Goal: Navigation & Orientation: Locate item on page

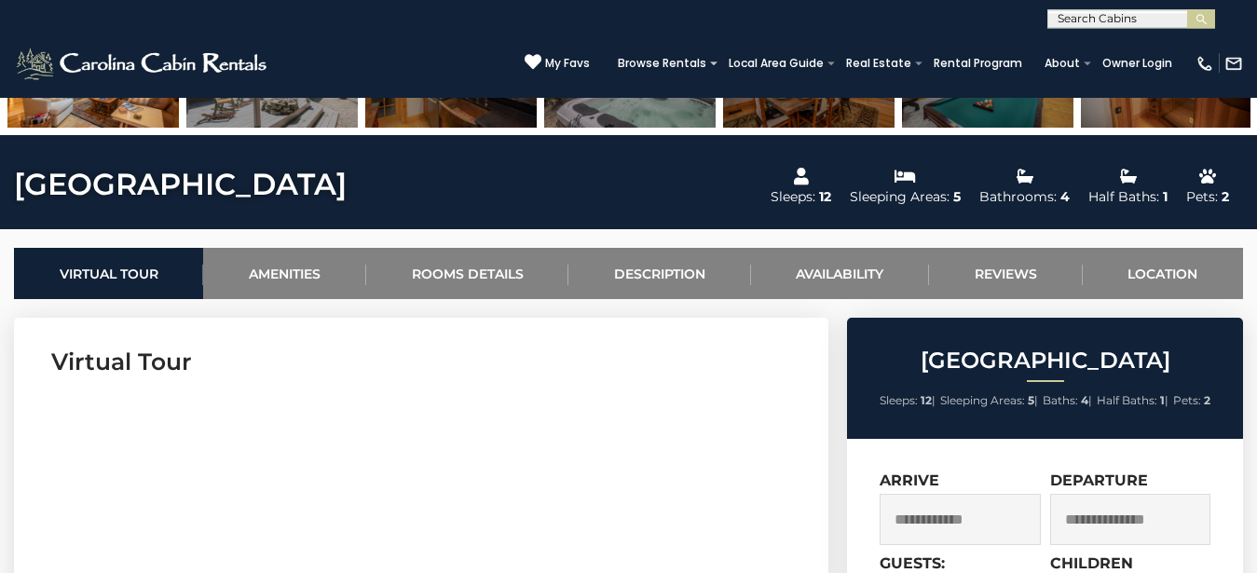
scroll to position [570, 0]
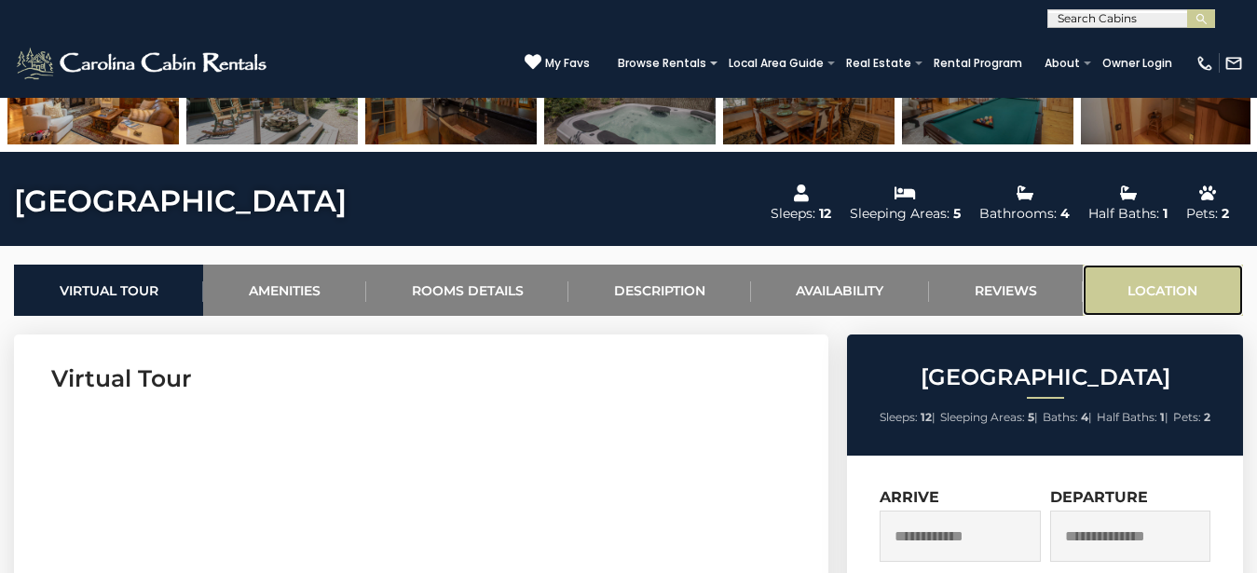
click at [1117, 304] on link "Location" at bounding box center [1163, 290] width 160 height 51
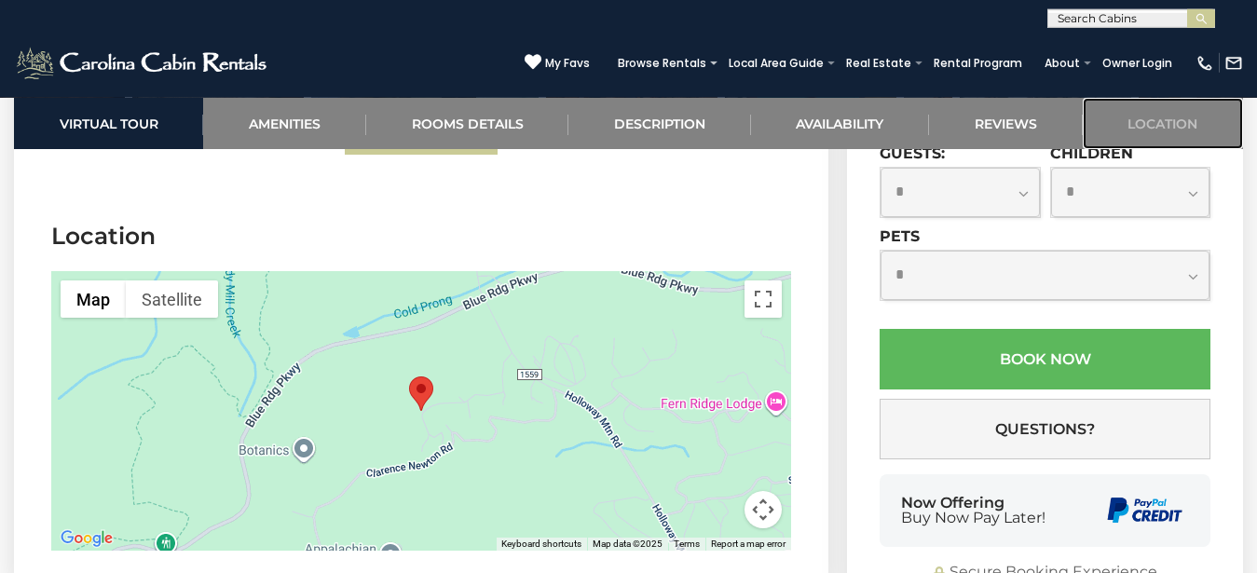
scroll to position [6236, 0]
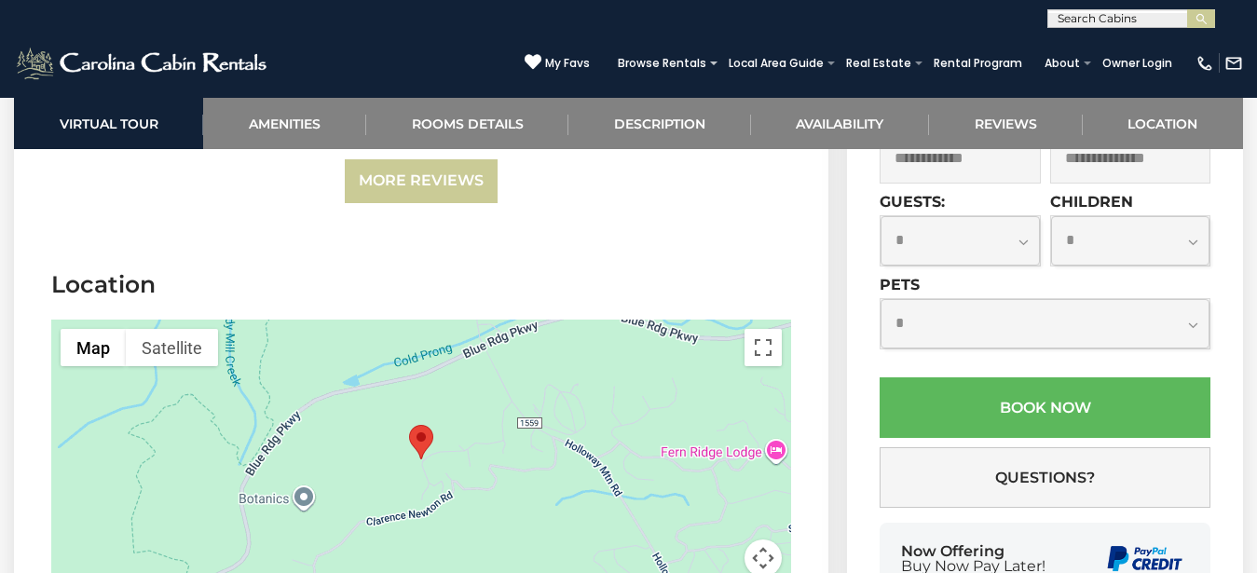
click at [758, 540] on button "Map camera controls" at bounding box center [763, 558] width 37 height 37
click at [715, 540] on button "Zoom out" at bounding box center [716, 558] width 37 height 37
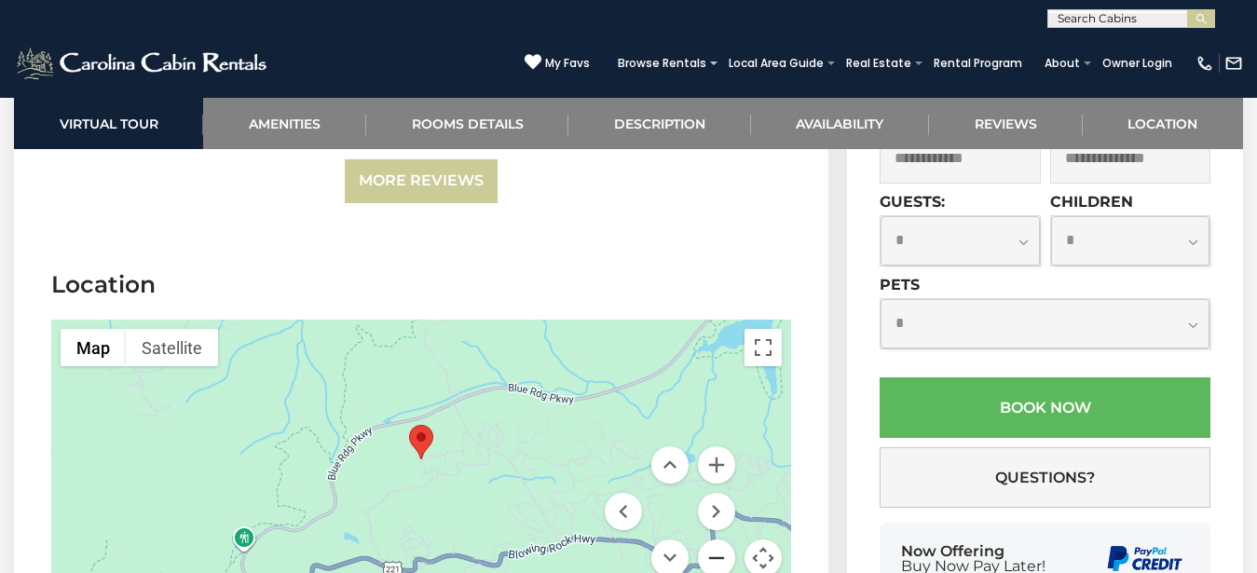
click at [715, 540] on button "Zoom out" at bounding box center [716, 558] width 37 height 37
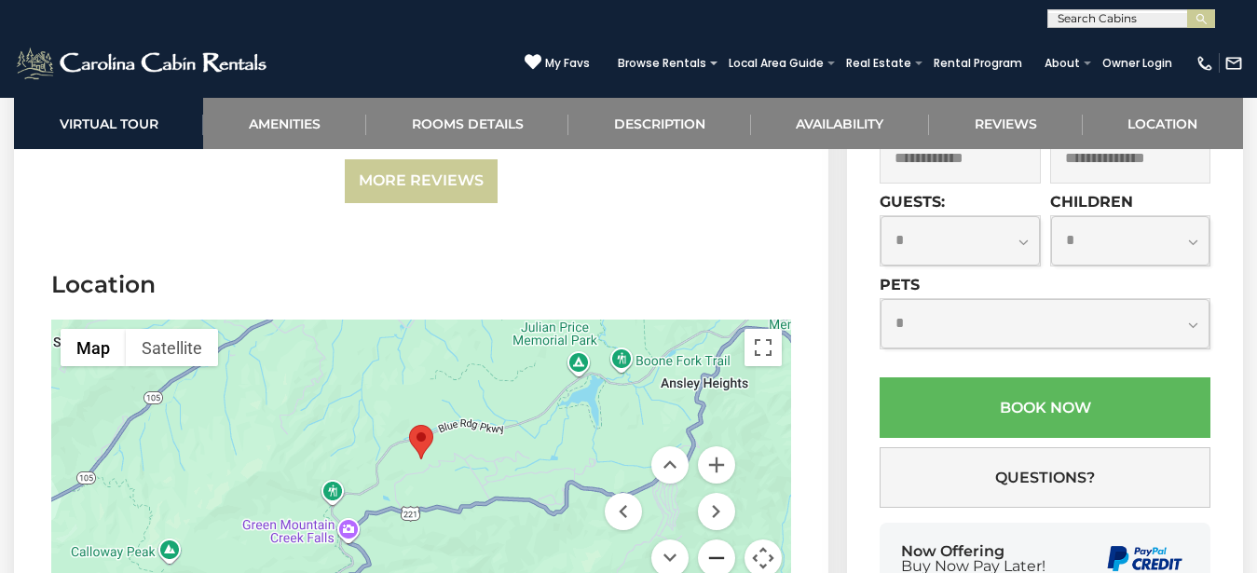
click at [711, 540] on button "Zoom out" at bounding box center [716, 558] width 37 height 37
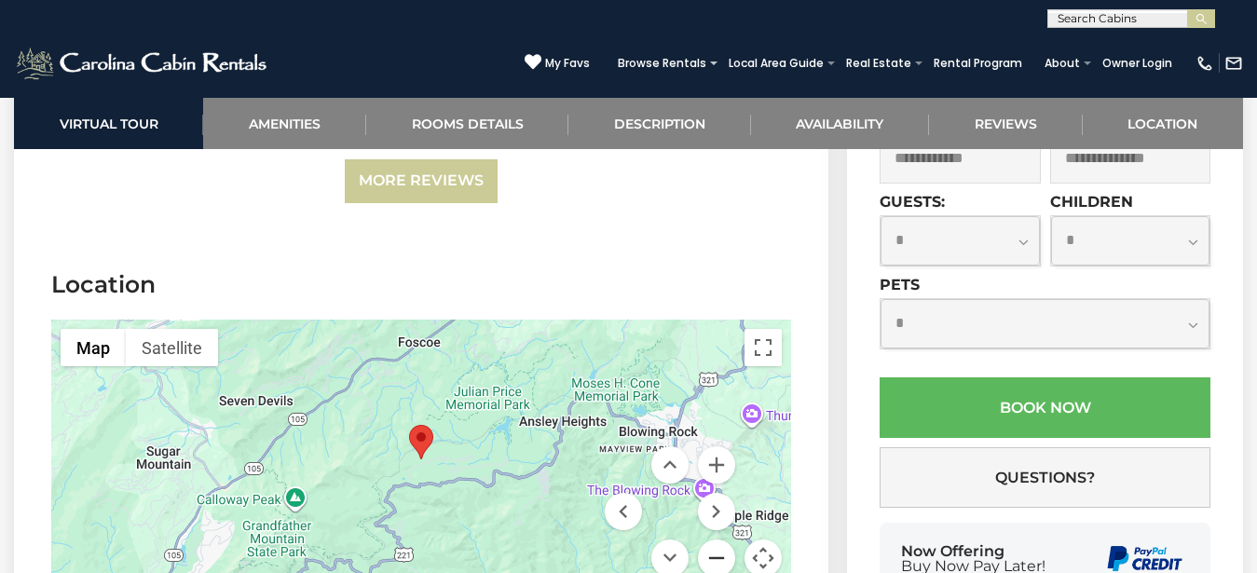
click at [711, 540] on button "Zoom out" at bounding box center [716, 558] width 37 height 37
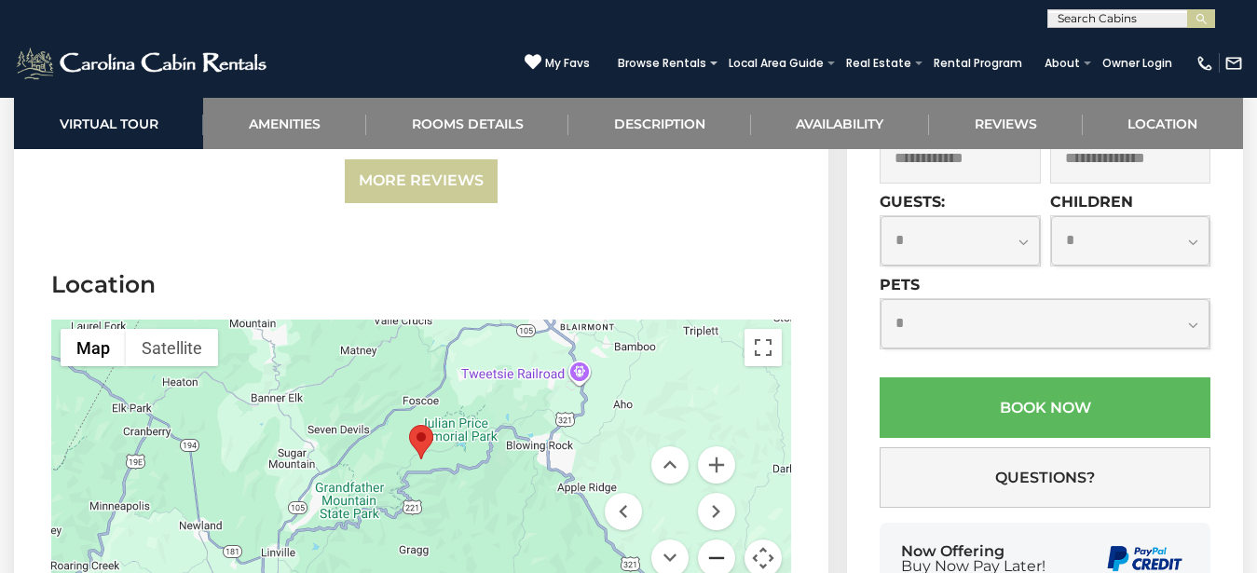
click at [706, 540] on button "Zoom out" at bounding box center [716, 558] width 37 height 37
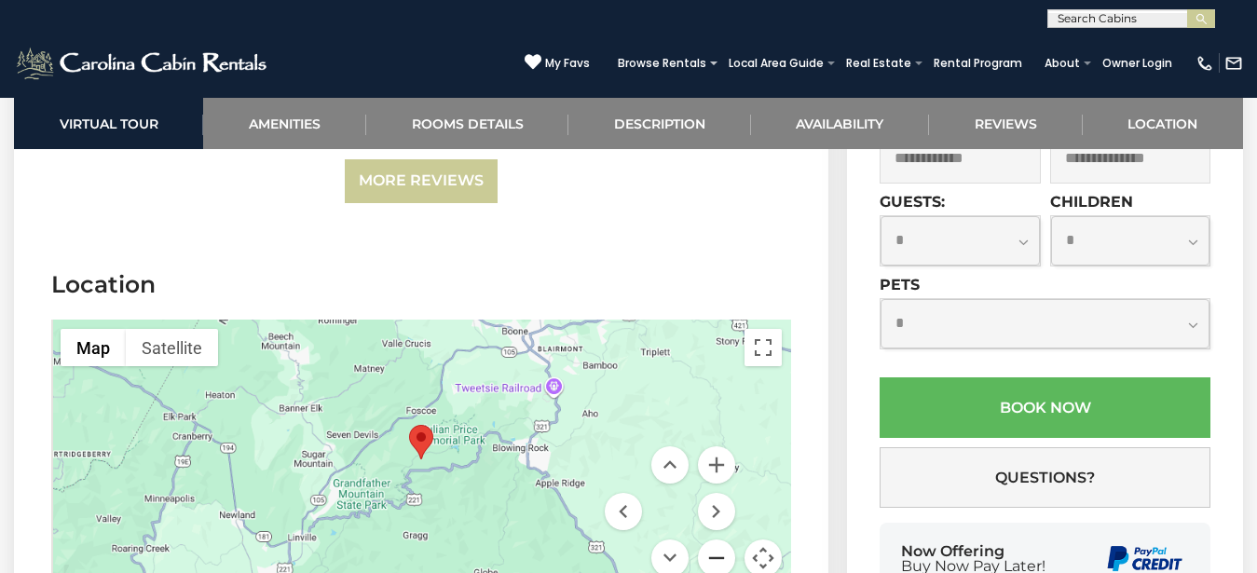
click at [706, 540] on button "Zoom out" at bounding box center [716, 558] width 37 height 37
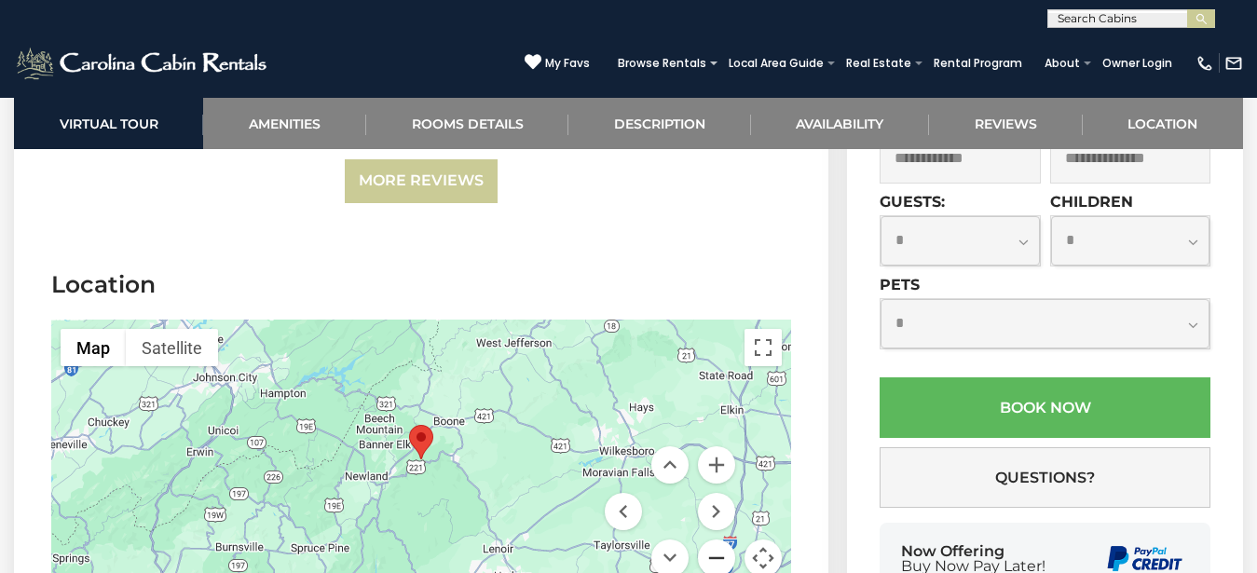
click at [706, 540] on button "Zoom out" at bounding box center [716, 558] width 37 height 37
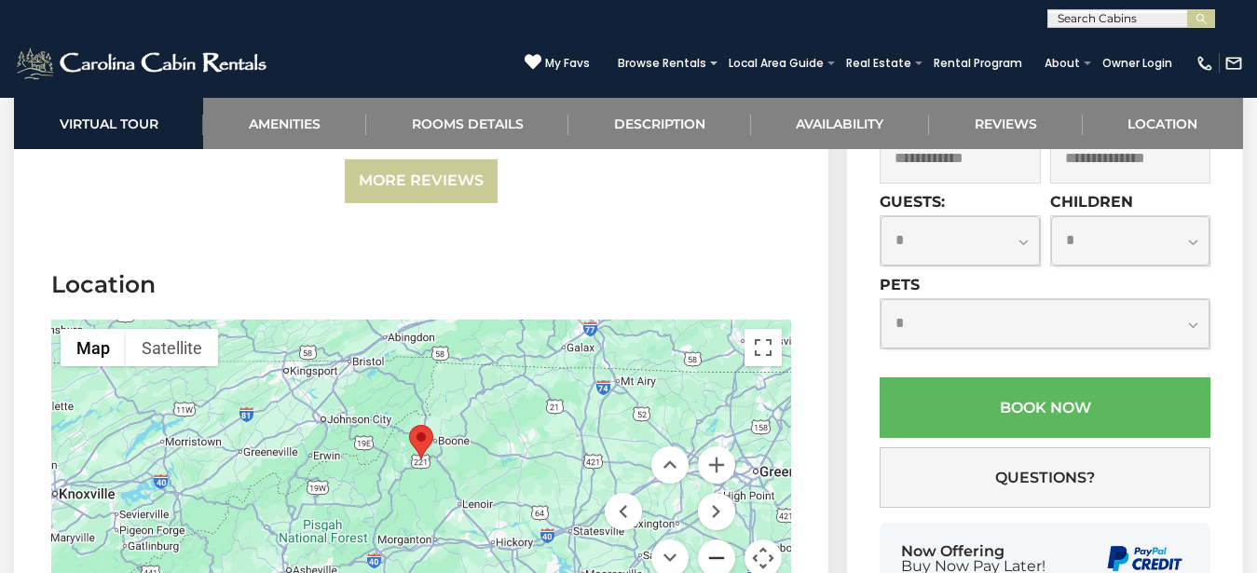
click at [717, 540] on button "Zoom out" at bounding box center [716, 558] width 37 height 37
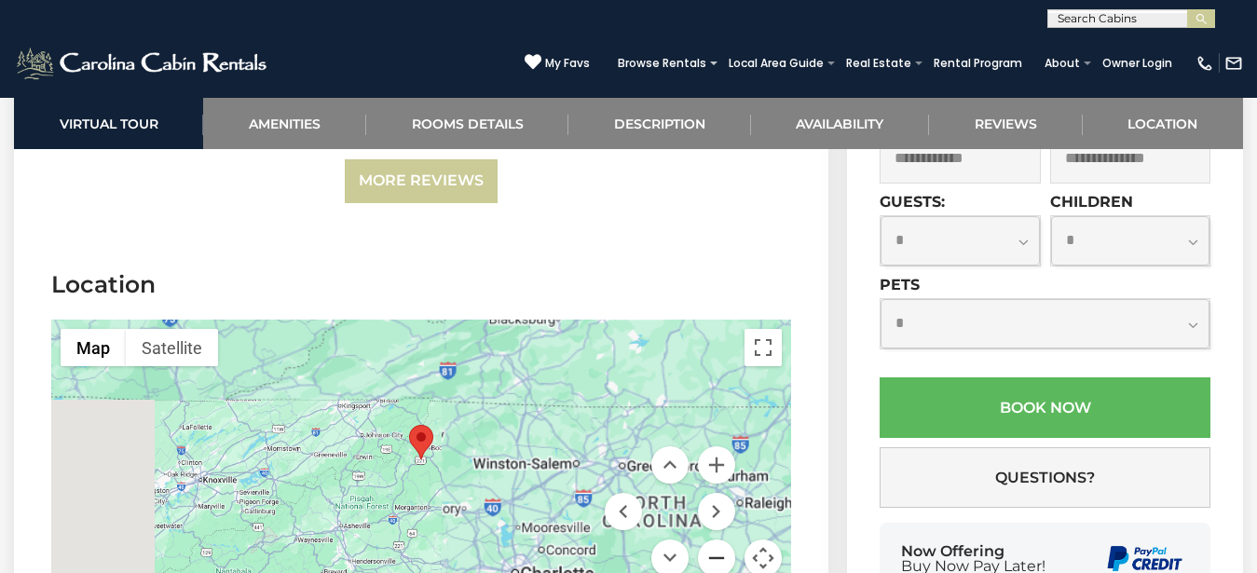
click at [717, 540] on button "Zoom out" at bounding box center [716, 558] width 37 height 37
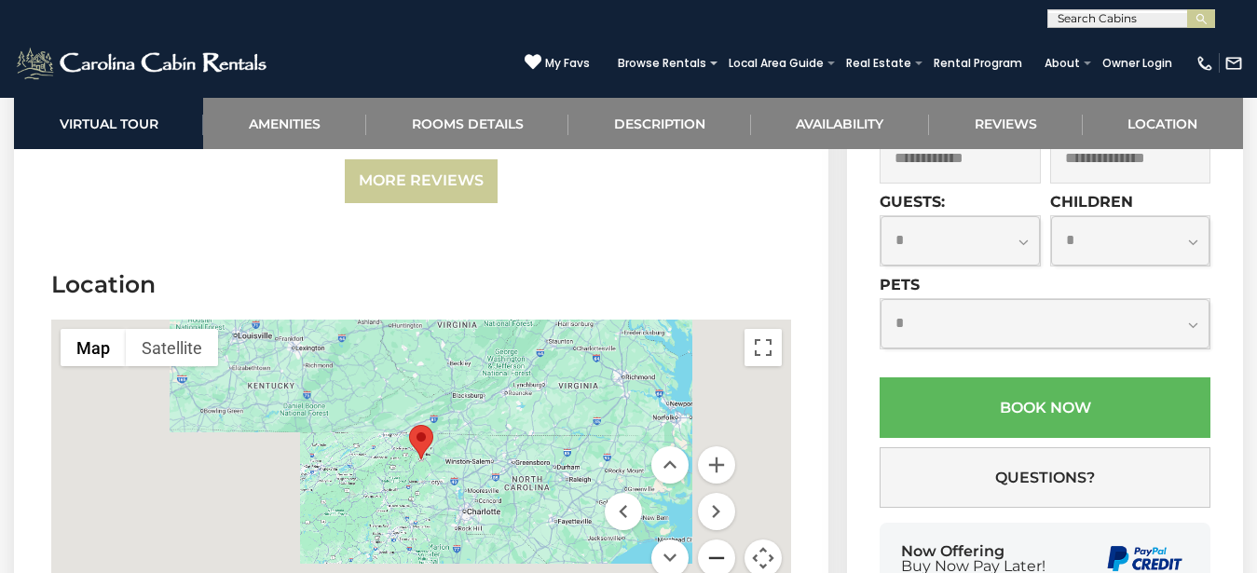
click at [715, 540] on button "Zoom out" at bounding box center [716, 558] width 37 height 37
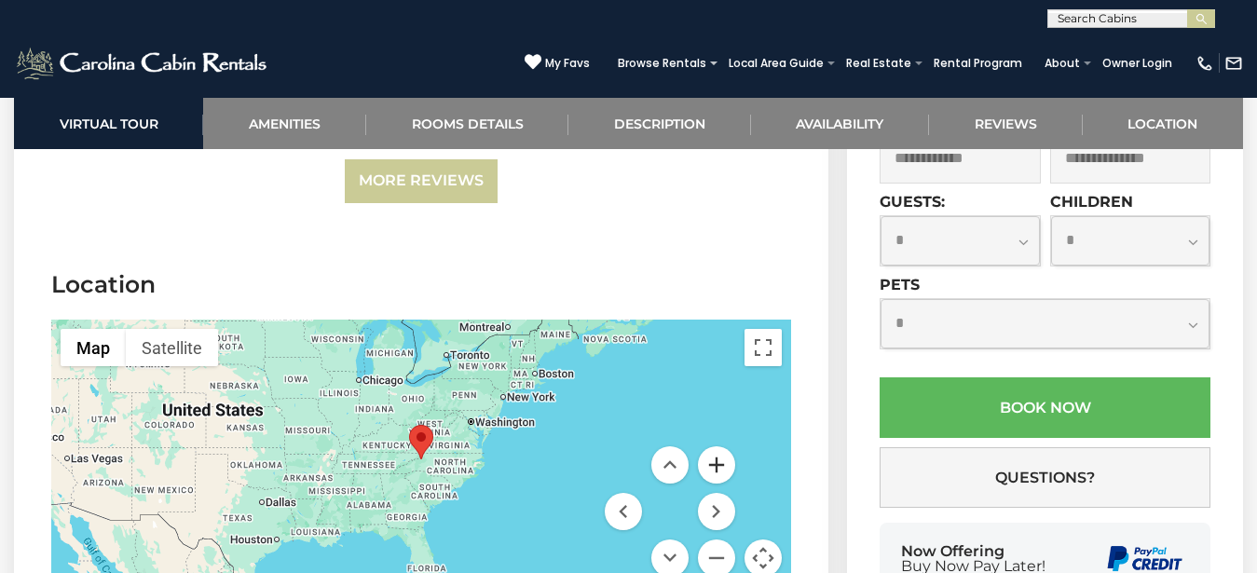
click at [726, 446] on button "Zoom in" at bounding box center [716, 464] width 37 height 37
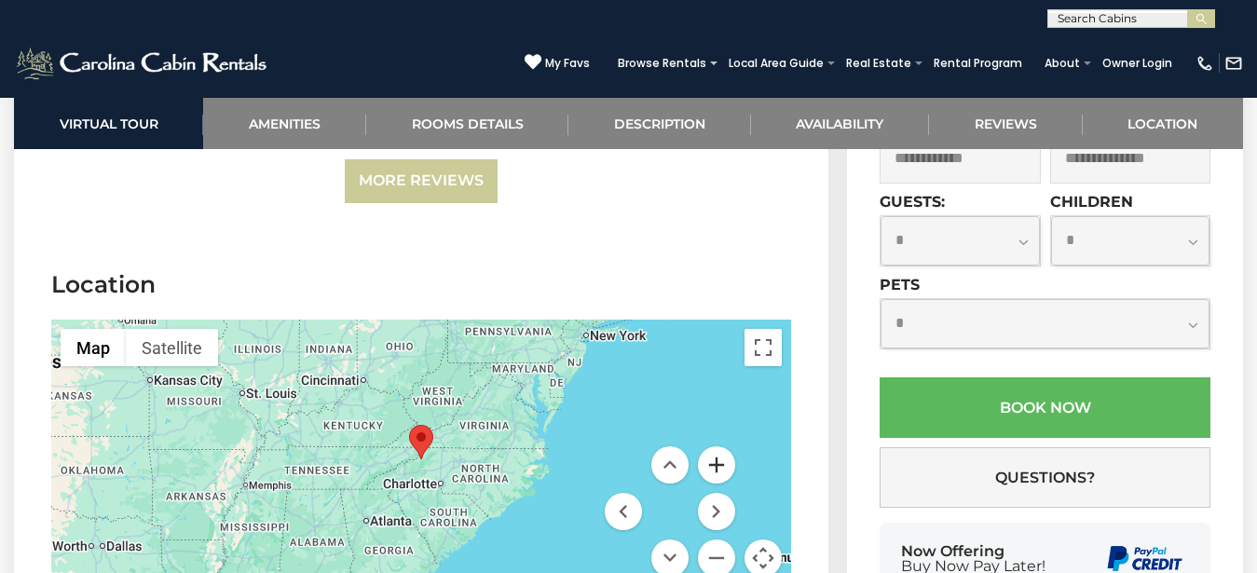
click at [726, 446] on button "Zoom in" at bounding box center [716, 464] width 37 height 37
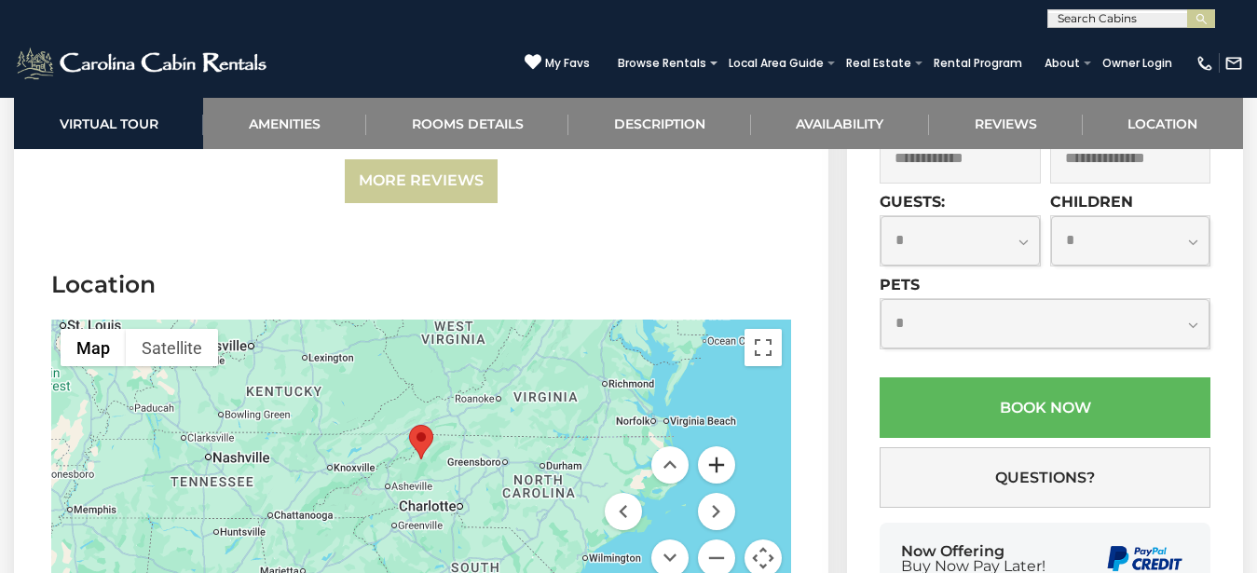
click at [726, 446] on button "Zoom in" at bounding box center [716, 464] width 37 height 37
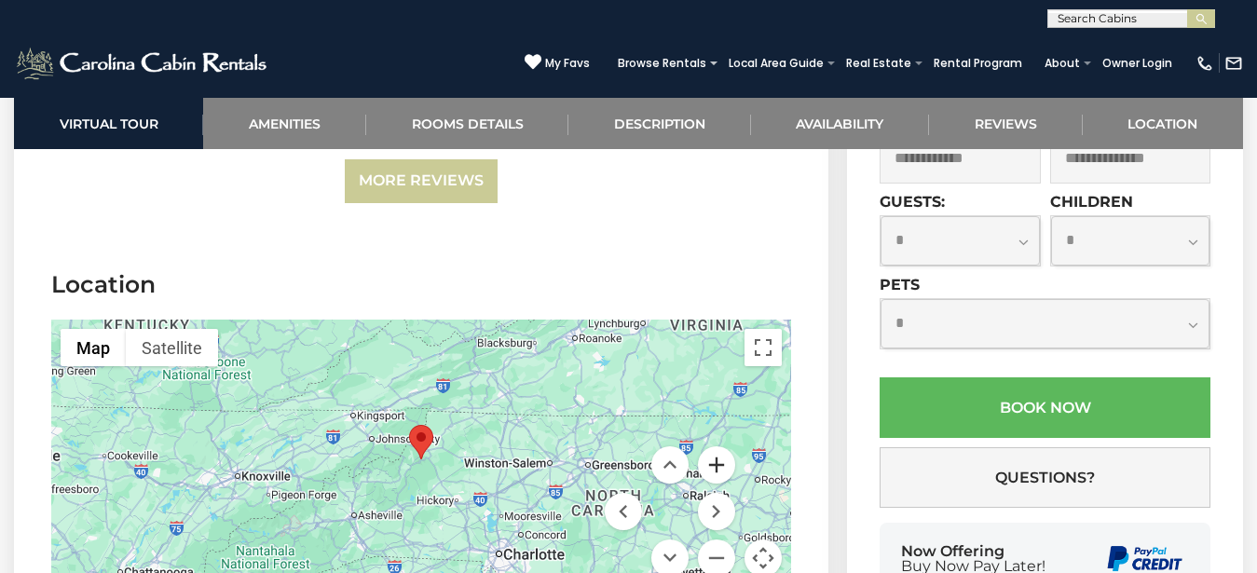
click at [726, 446] on button "Zoom in" at bounding box center [716, 464] width 37 height 37
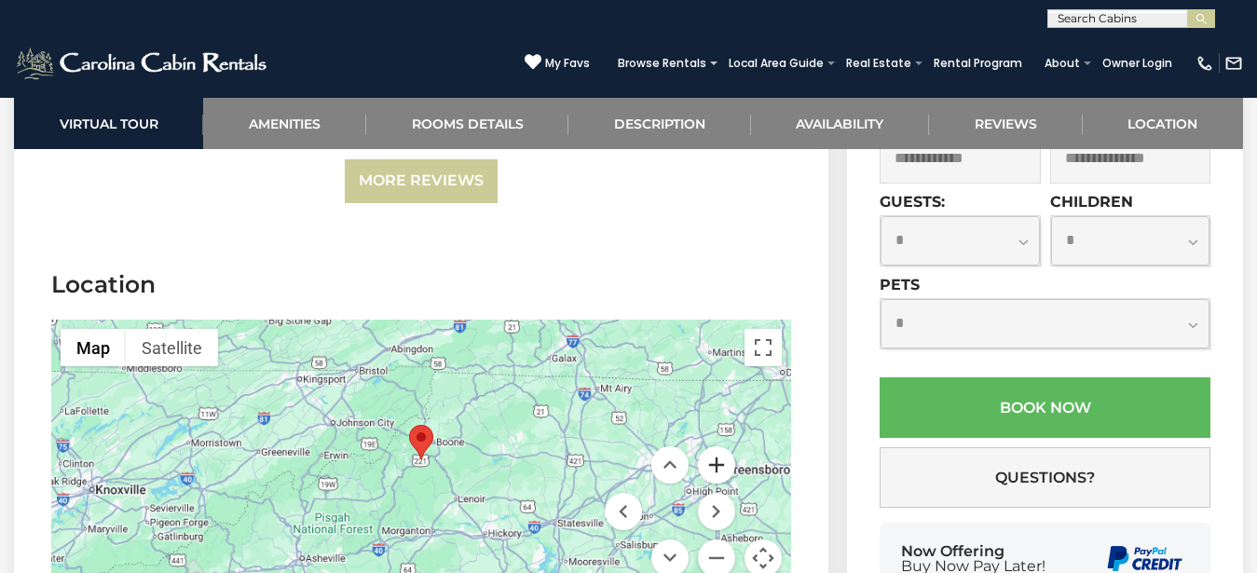
click at [726, 446] on button "Zoom in" at bounding box center [716, 464] width 37 height 37
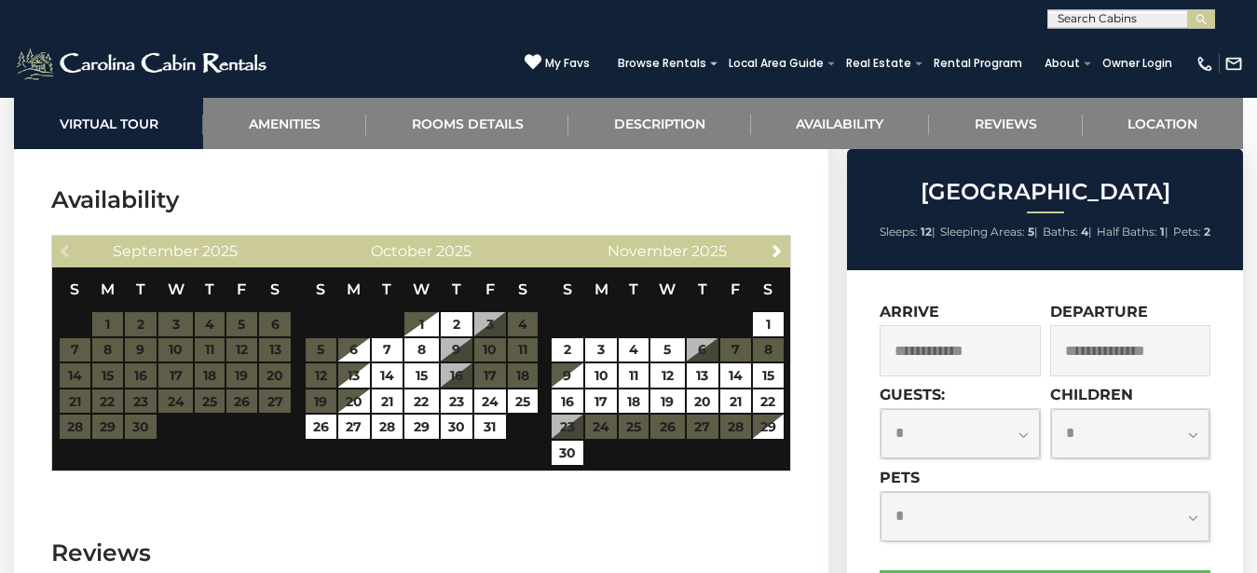
scroll to position [5095, 0]
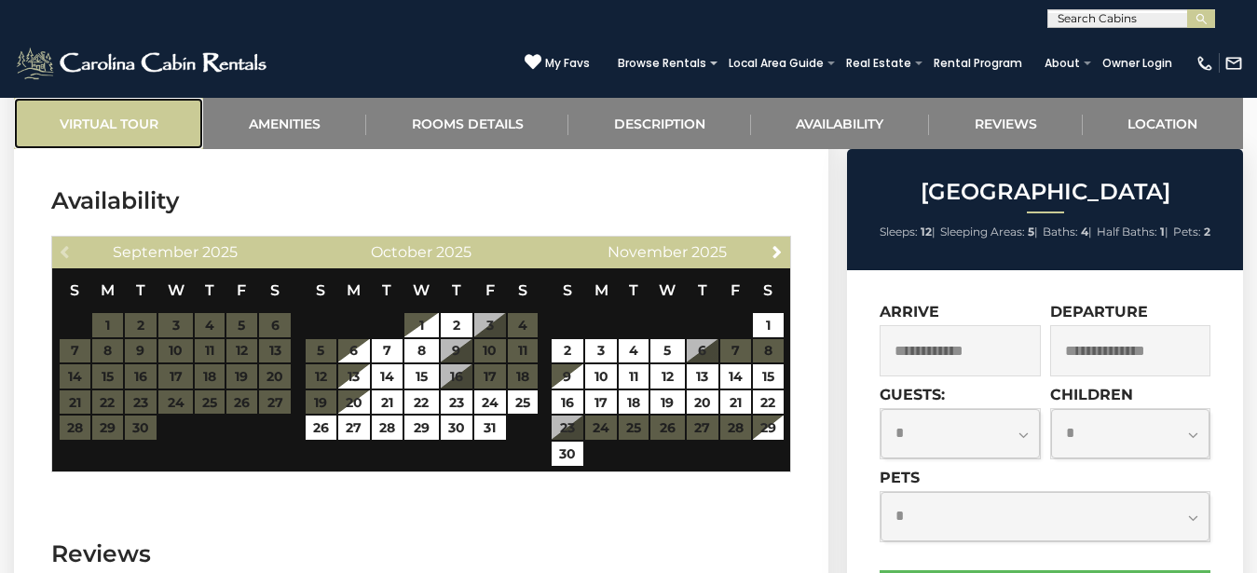
click at [62, 126] on link "Virtual Tour" at bounding box center [108, 123] width 189 height 51
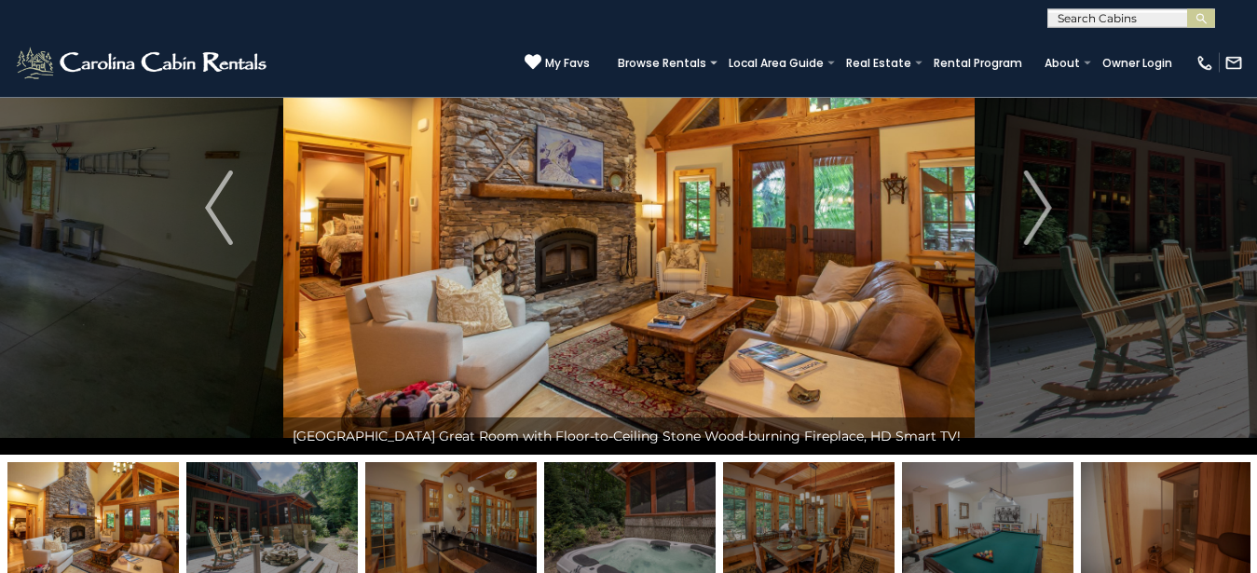
scroll to position [95, 0]
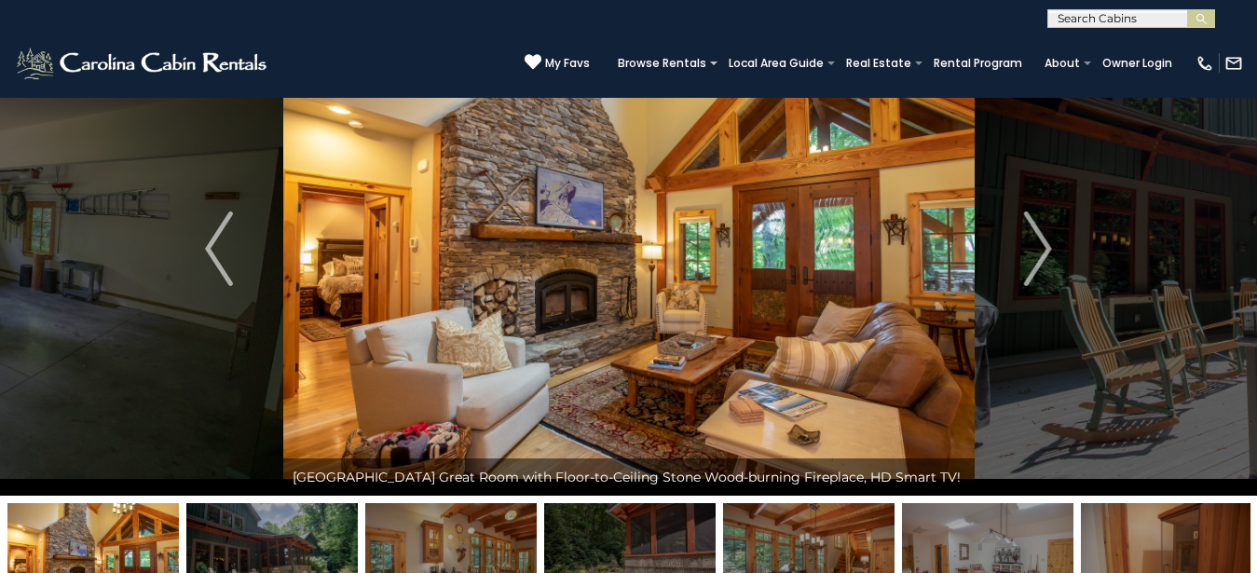
click at [391, 278] on img at bounding box center [629, 249] width 692 height 494
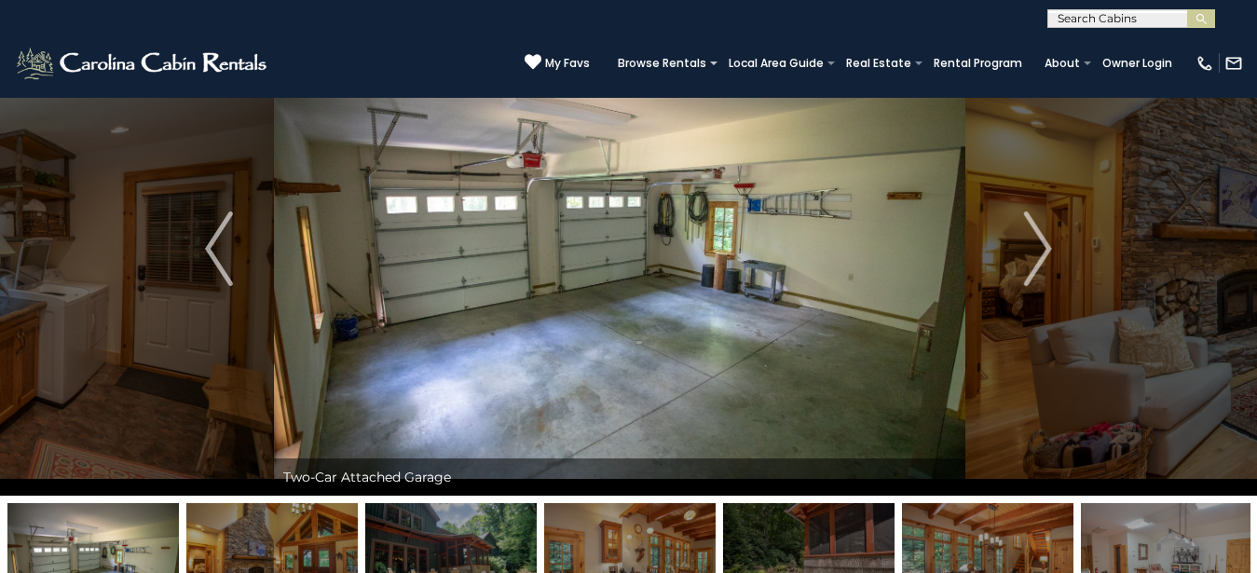
drag, startPoint x: 700, startPoint y: 228, endPoint x: 691, endPoint y: 231, distance: 9.7
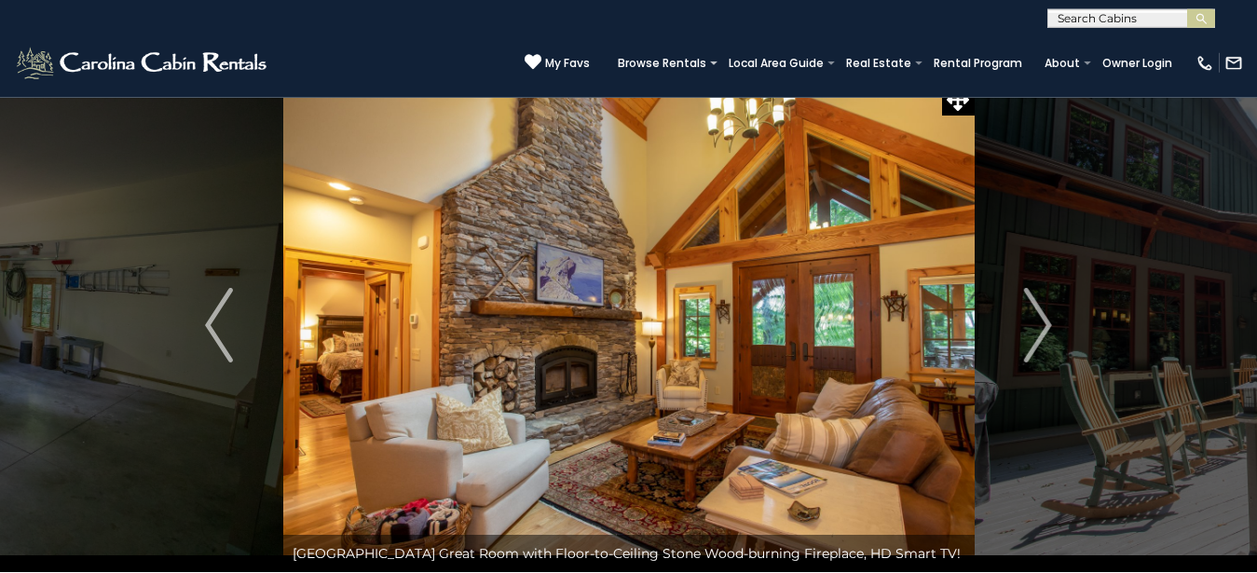
scroll to position [0, 0]
